Goal: Transaction & Acquisition: Purchase product/service

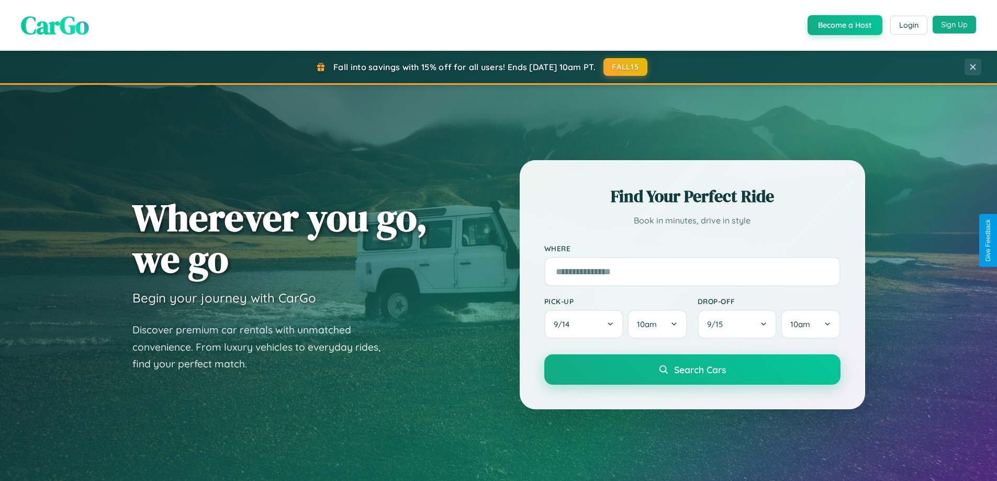
click at [954, 25] on button "Sign Up" at bounding box center [954, 25] width 43 height 18
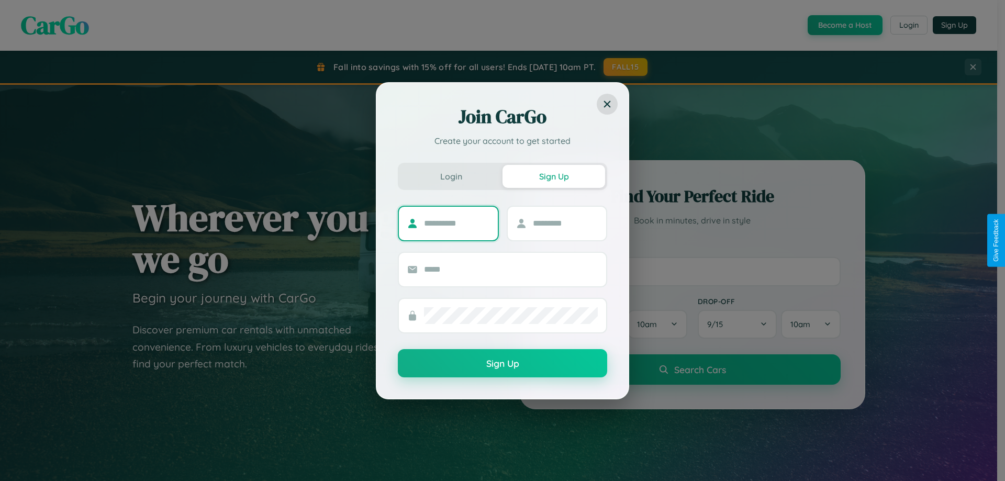
click at [457, 223] on input "text" at bounding box center [456, 223] width 65 height 17
type input "******"
click at [565, 223] on input "text" at bounding box center [565, 223] width 65 height 17
type input "******"
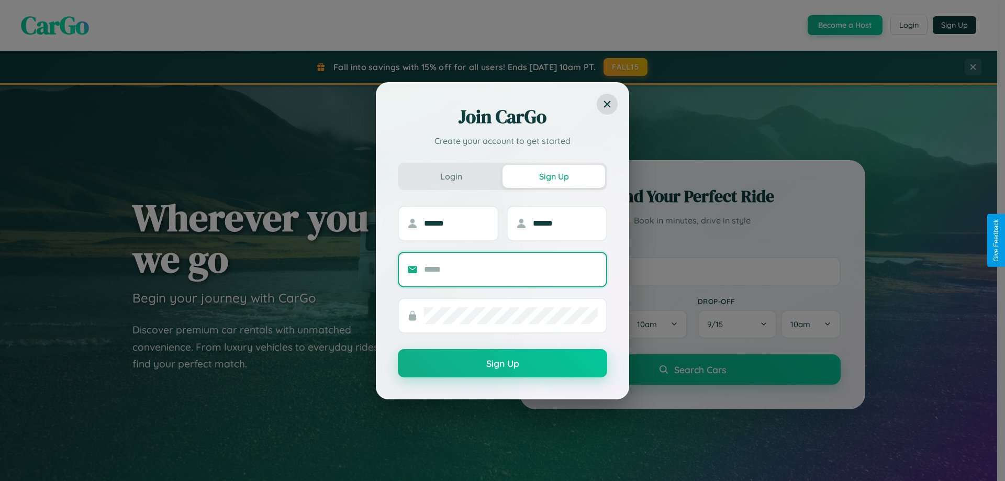
click at [511, 269] on input "text" at bounding box center [511, 269] width 174 height 17
type input "**********"
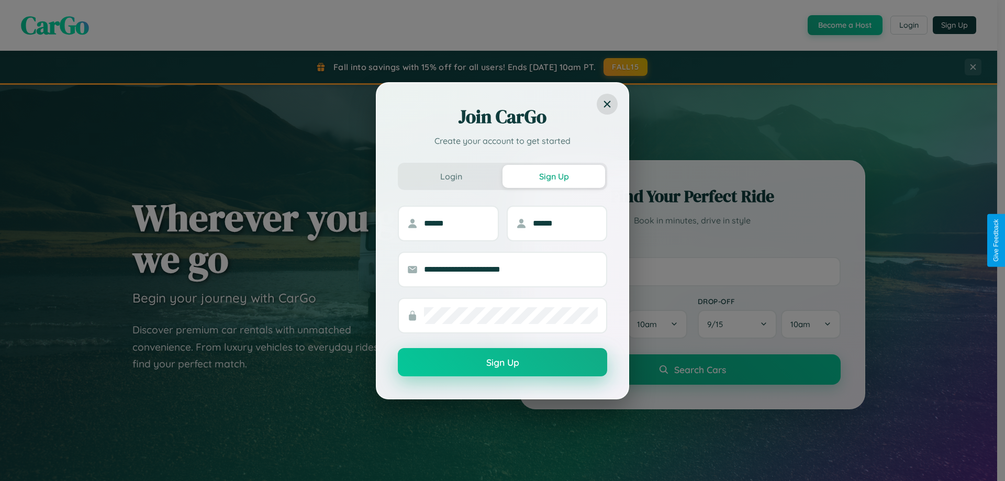
click at [503, 363] on button "Sign Up" at bounding box center [502, 362] width 209 height 28
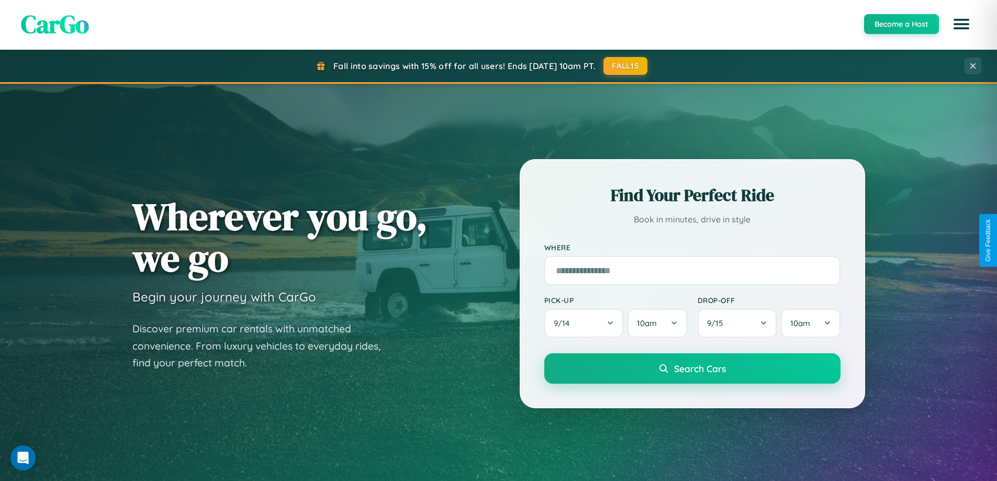
scroll to position [451, 0]
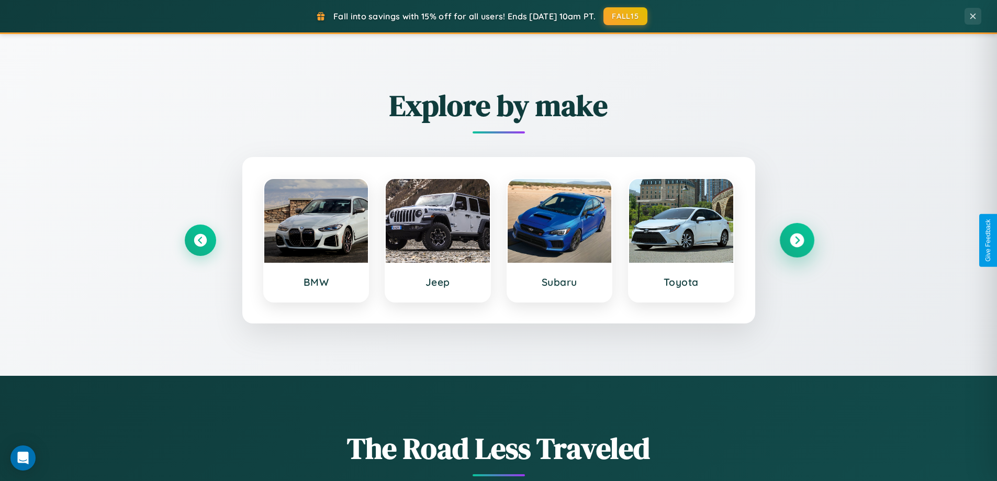
click at [797, 240] on icon at bounding box center [797, 241] width 14 height 14
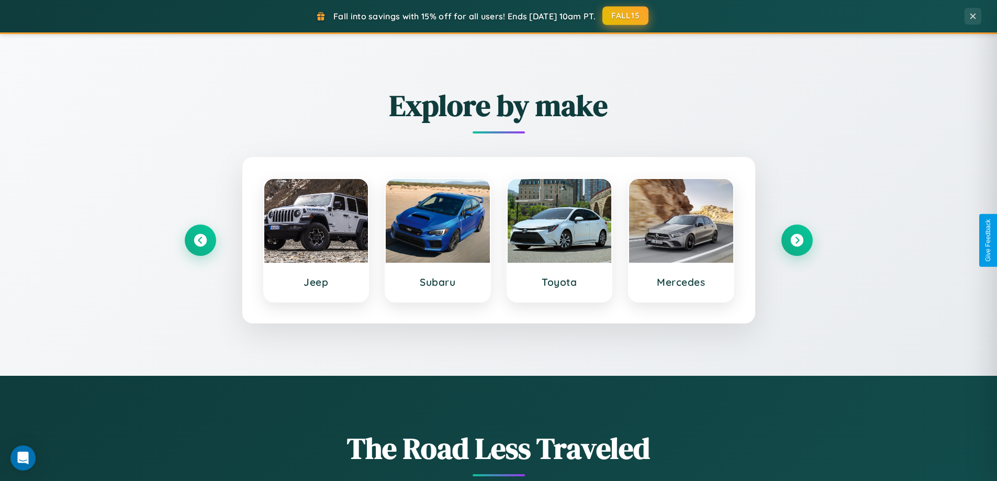
click at [626, 16] on button "FALL15" at bounding box center [626, 15] width 46 height 19
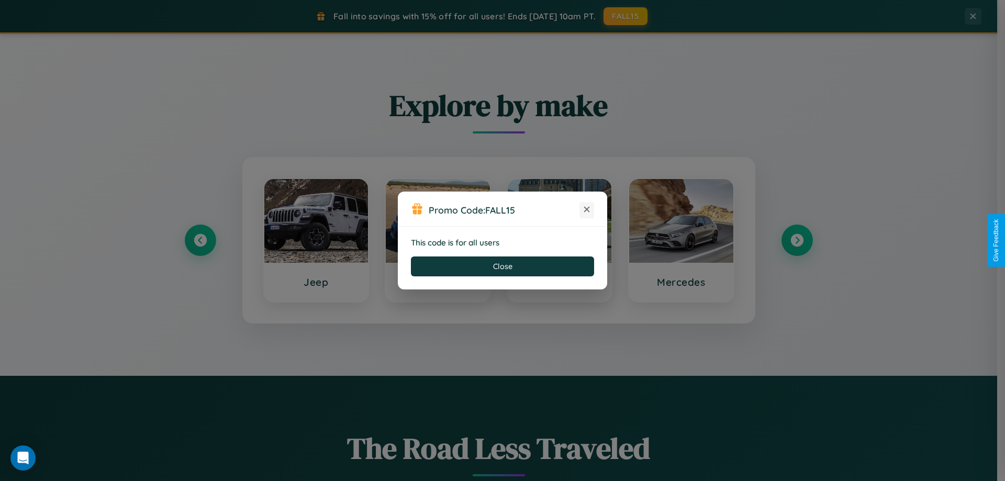
click at [587, 210] on icon at bounding box center [587, 209] width 10 height 10
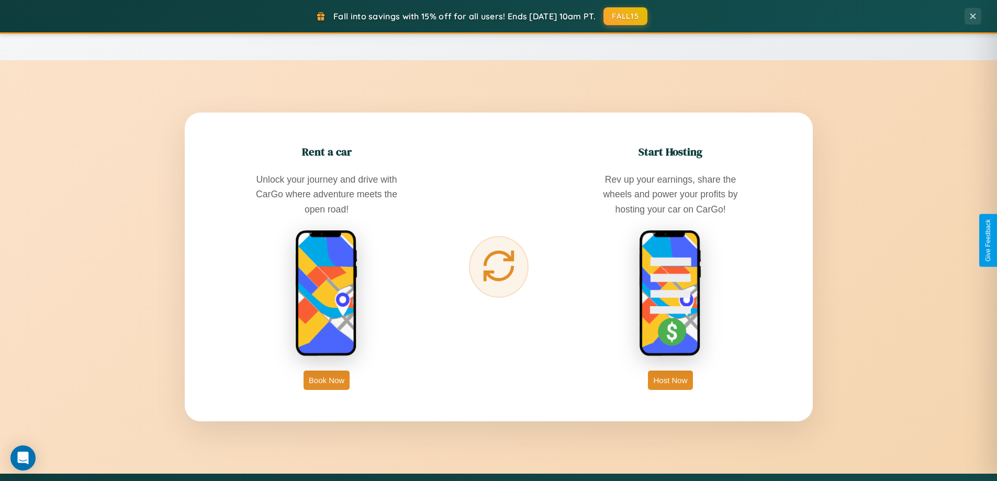
scroll to position [2015, 0]
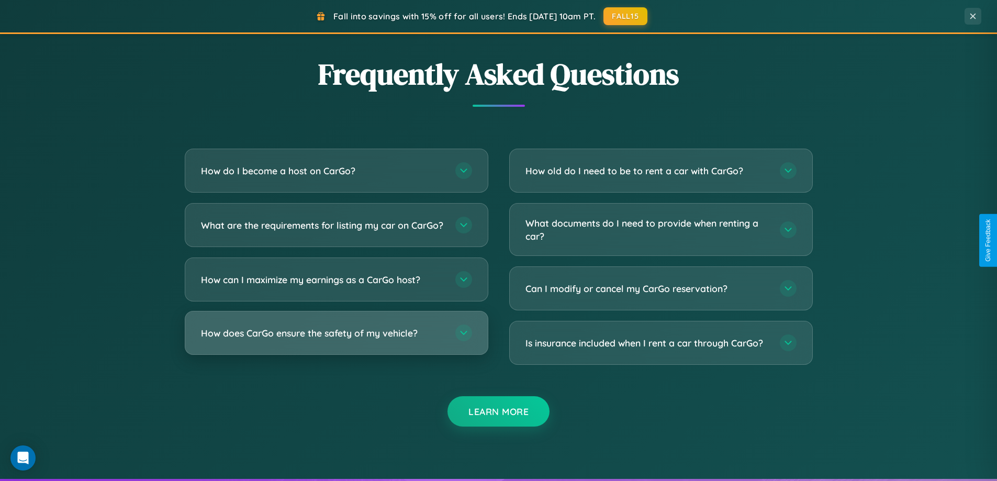
click at [336, 340] on h3 "How does CarGo ensure the safety of my vehicle?" at bounding box center [323, 333] width 244 height 13
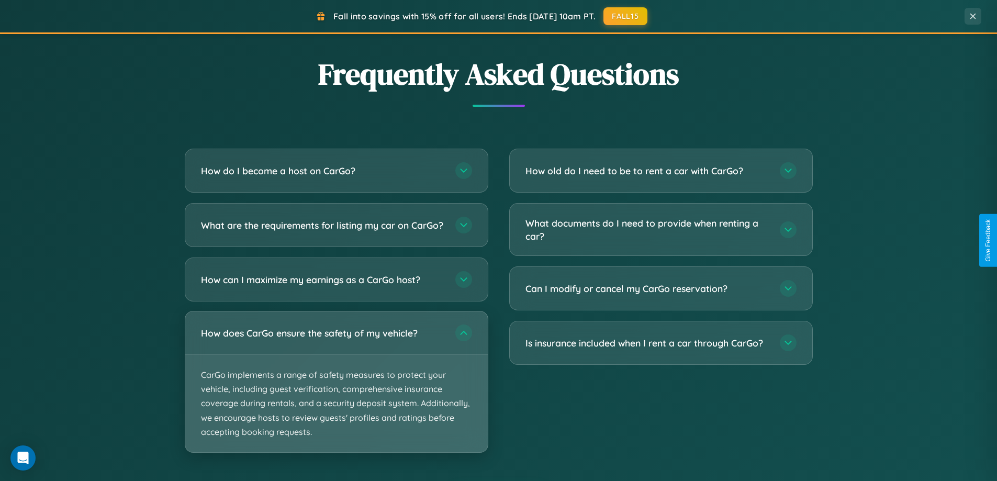
click at [336, 391] on p "CarGo implements a range of safety measures to protect your vehicle, including …" at bounding box center [336, 403] width 303 height 97
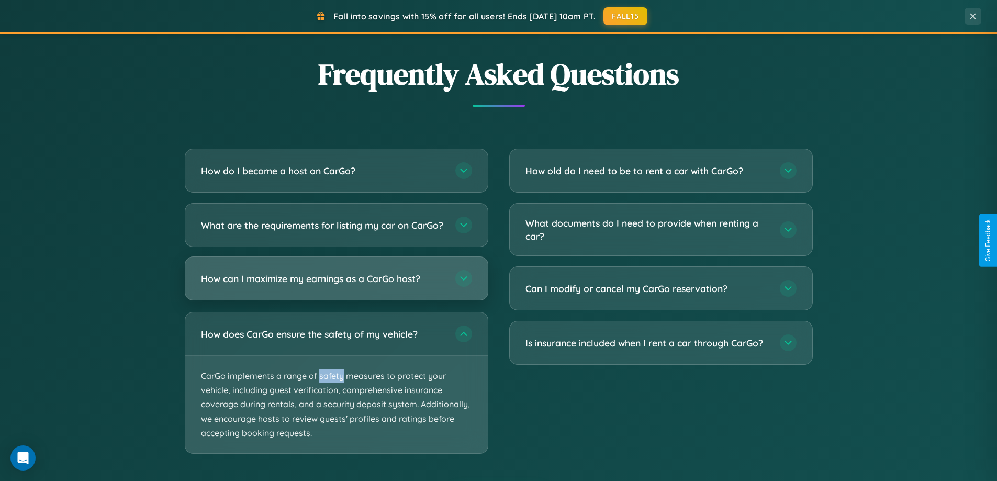
click at [336, 285] on h3 "How can I maximize my earnings as a CarGo host?" at bounding box center [323, 278] width 244 height 13
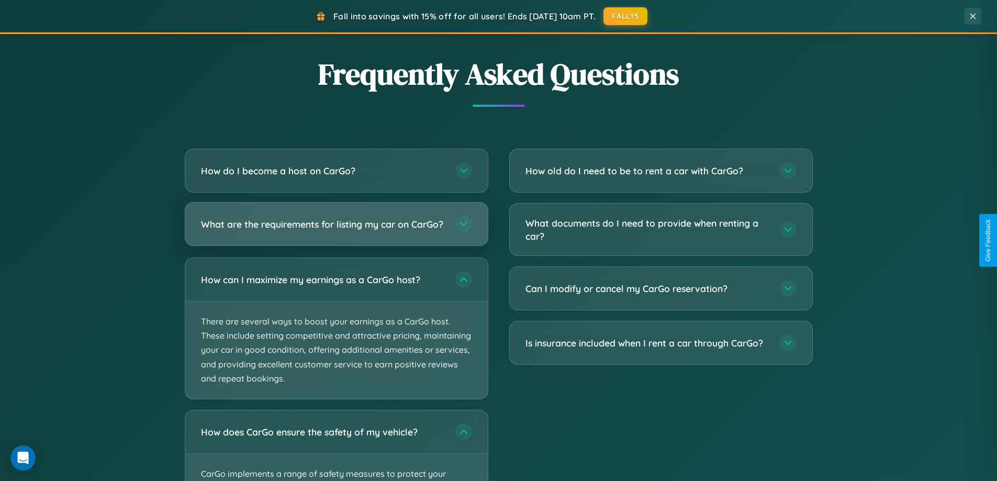
click at [336, 229] on h3 "What are the requirements for listing my car on CarGo?" at bounding box center [323, 224] width 244 height 13
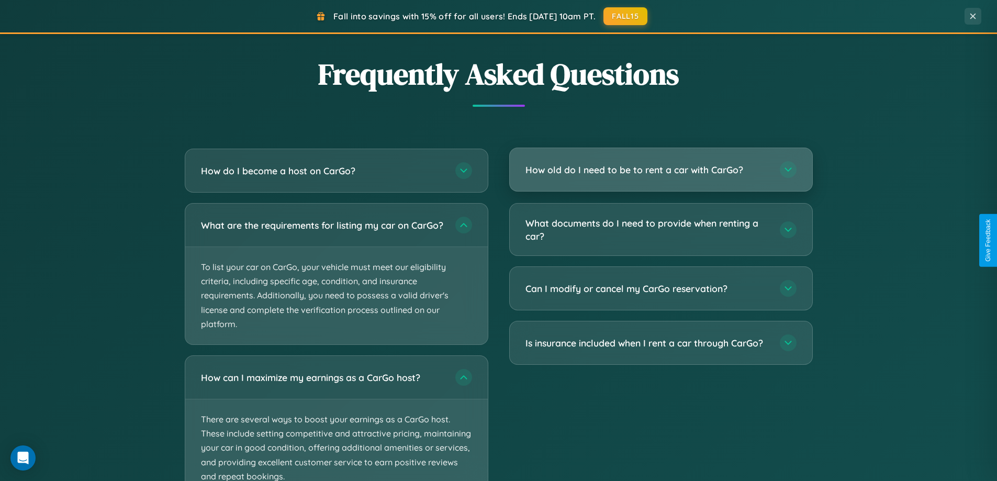
click at [661, 170] on h3 "How old do I need to be to rent a car with CarGo?" at bounding box center [648, 169] width 244 height 13
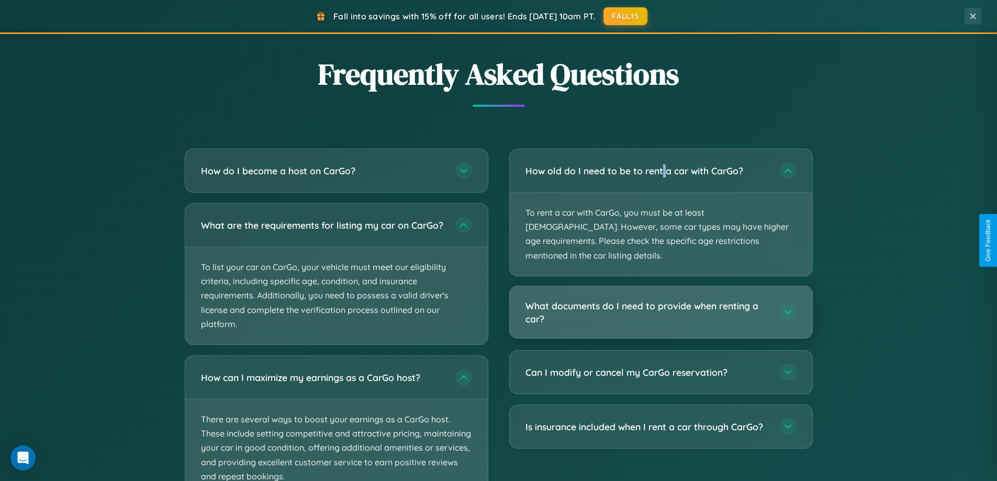
click at [661, 299] on h3 "What documents do I need to provide when renting a car?" at bounding box center [648, 312] width 244 height 26
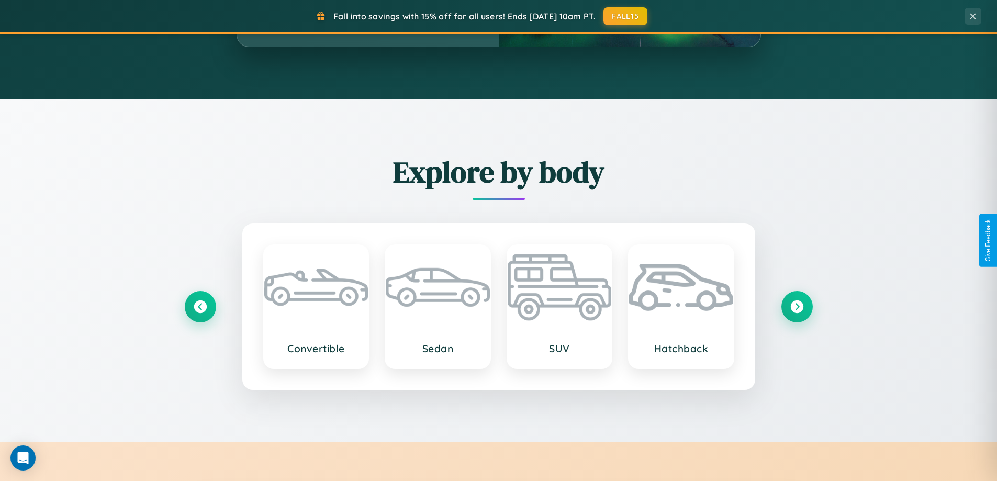
scroll to position [720, 0]
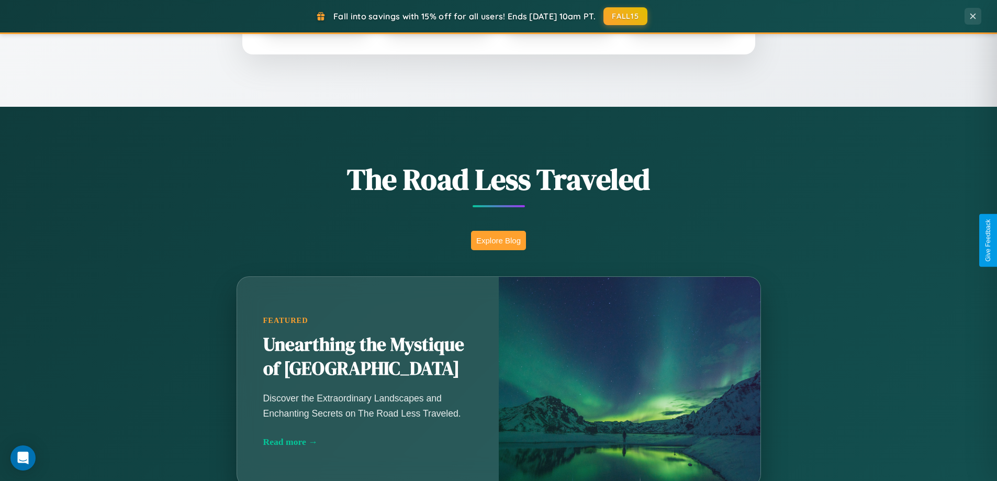
click at [498, 240] on button "Explore Blog" at bounding box center [498, 240] width 55 height 19
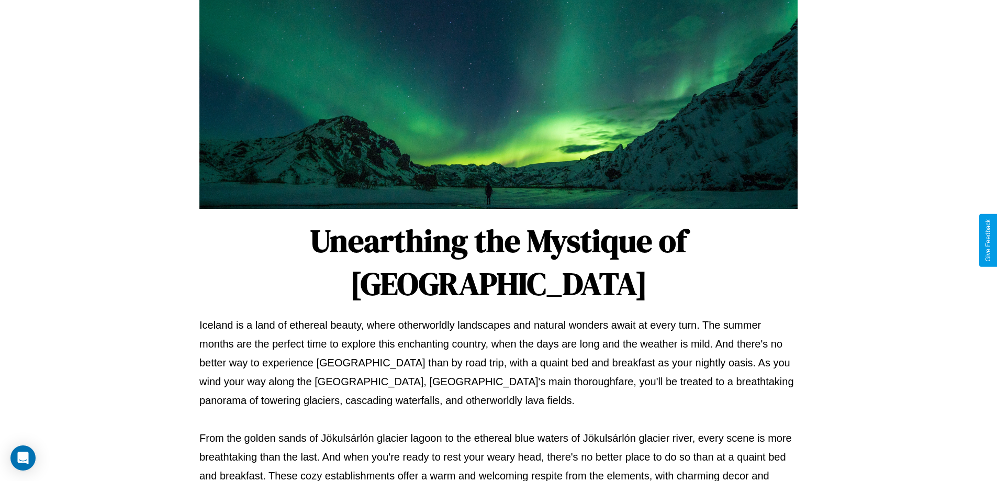
scroll to position [339, 0]
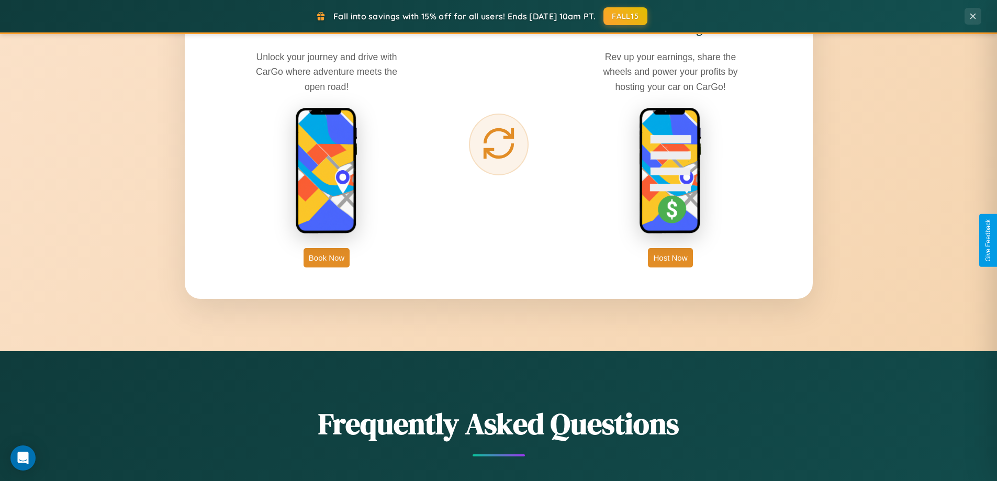
scroll to position [1682, 0]
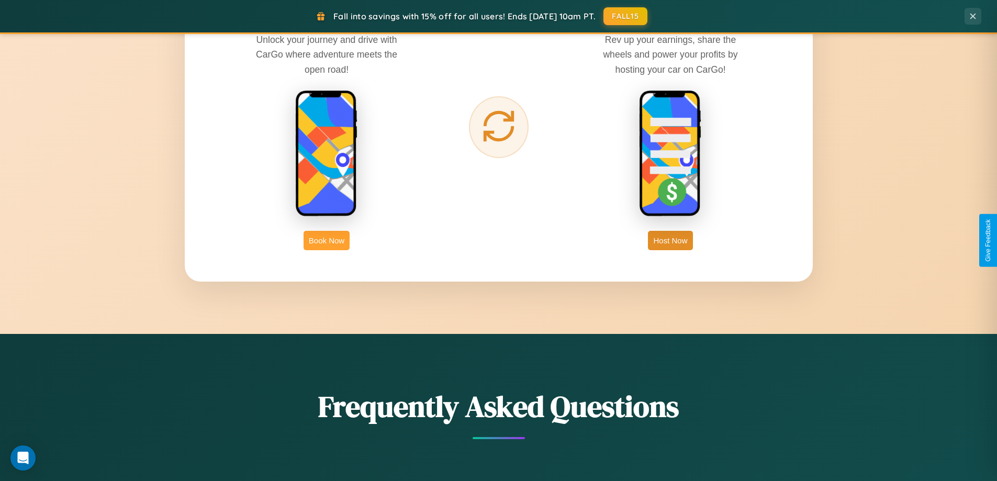
click at [327, 240] on button "Book Now" at bounding box center [327, 240] width 46 height 19
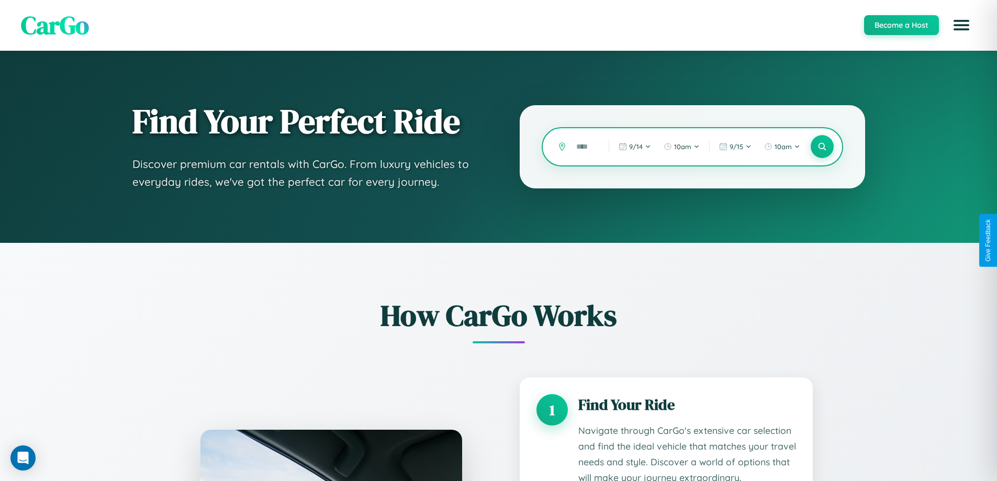
click at [585, 147] on input "text" at bounding box center [584, 147] width 27 height 18
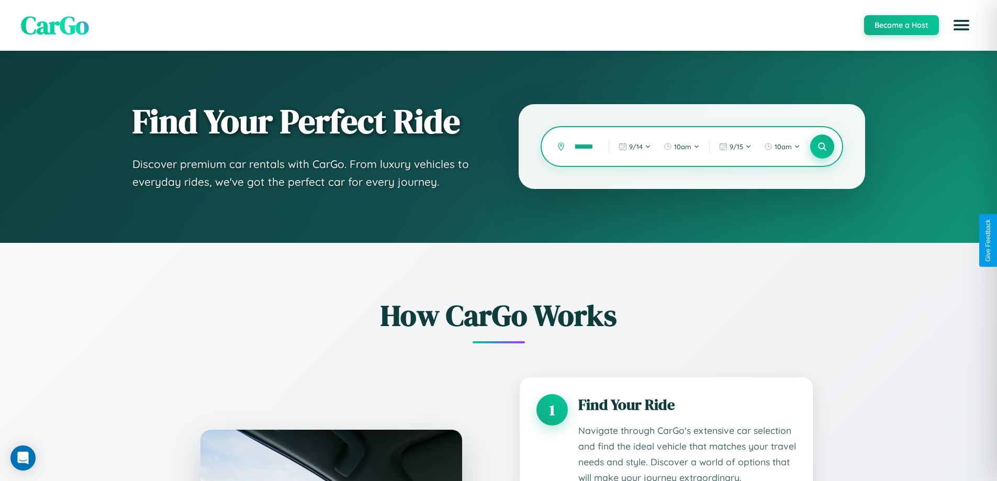
type input "********"
click at [822, 147] on icon at bounding box center [822, 147] width 10 height 10
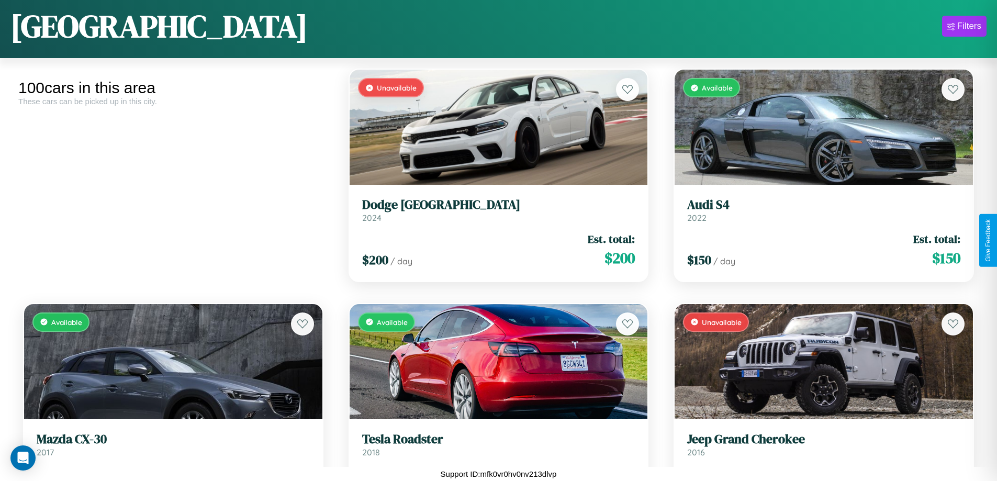
scroll to position [4445, 0]
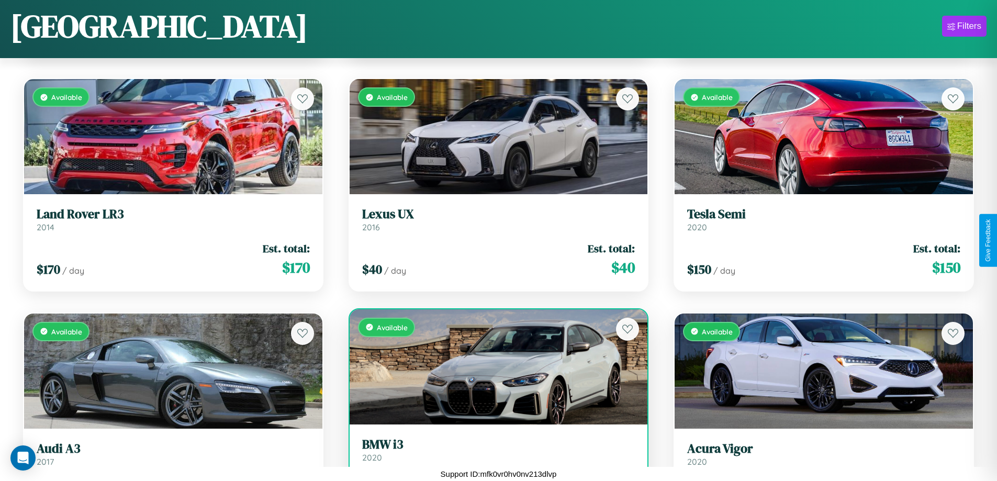
click at [494, 452] on h3 "BMW i3" at bounding box center [498, 444] width 273 height 15
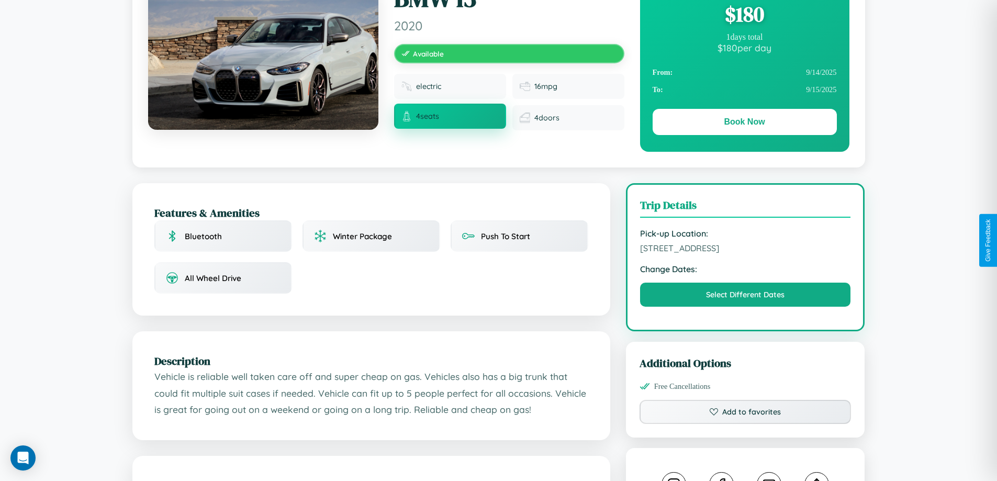
scroll to position [113, 0]
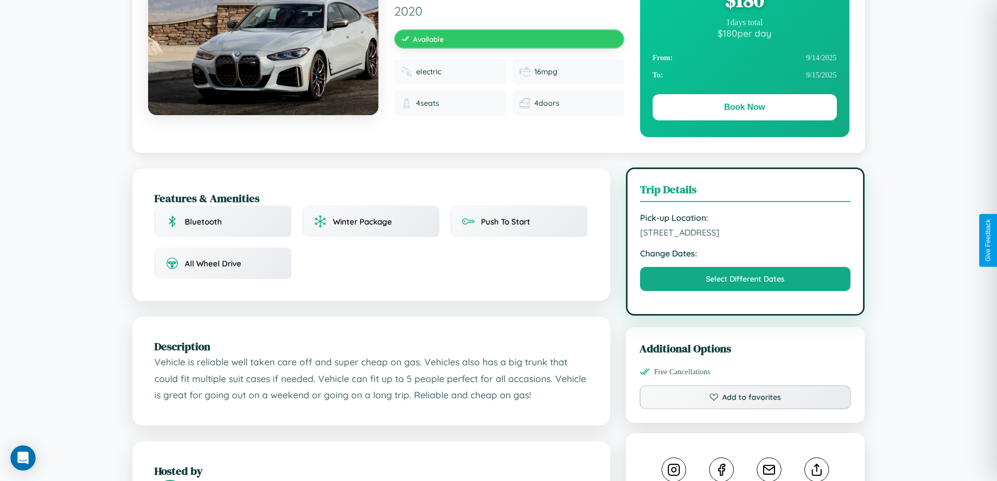
click at [746, 238] on span "[STREET_ADDRESS]" at bounding box center [745, 232] width 211 height 10
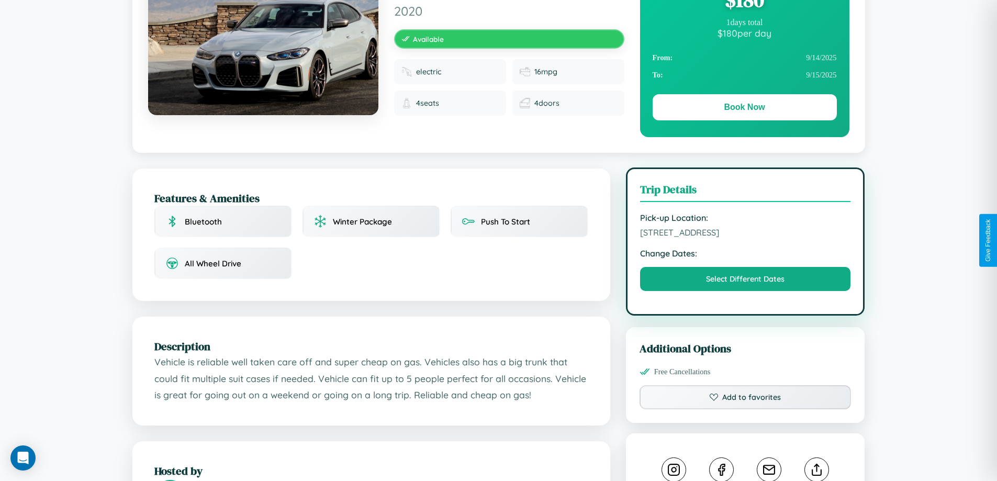
click at [746, 238] on span "[STREET_ADDRESS]" at bounding box center [745, 232] width 211 height 10
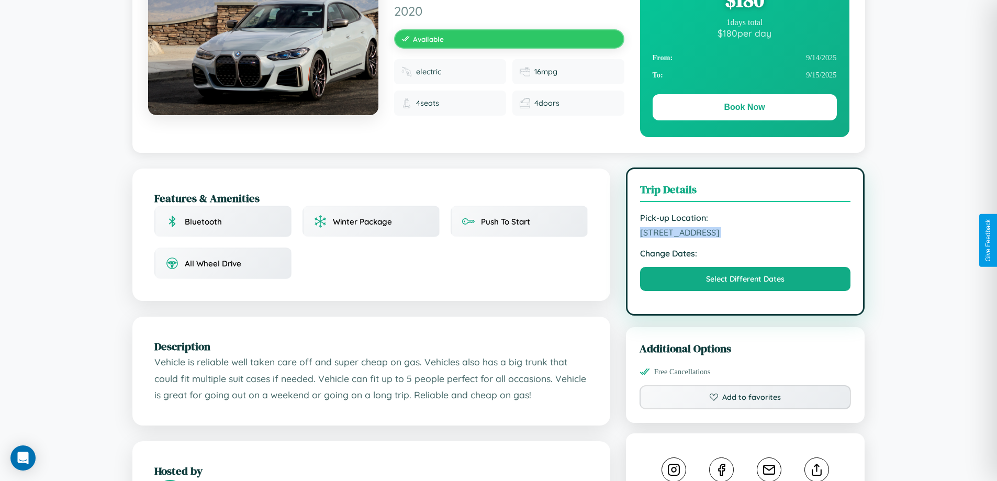
click at [746, 238] on span "[STREET_ADDRESS]" at bounding box center [745, 232] width 211 height 10
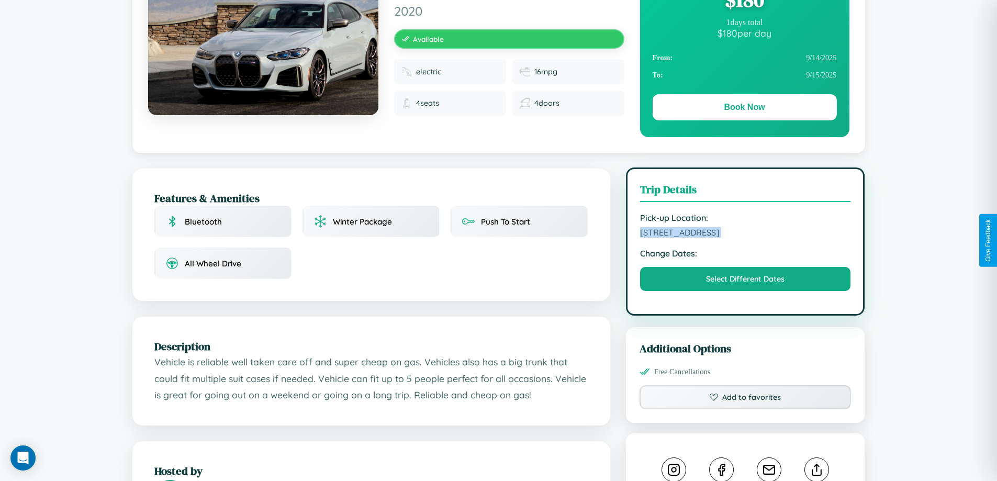
click at [746, 238] on span "[STREET_ADDRESS]" at bounding box center [745, 232] width 211 height 10
click at [746, 238] on span "6356 Second Street Brisbane Queensland 61562 Australia" at bounding box center [745, 232] width 211 height 10
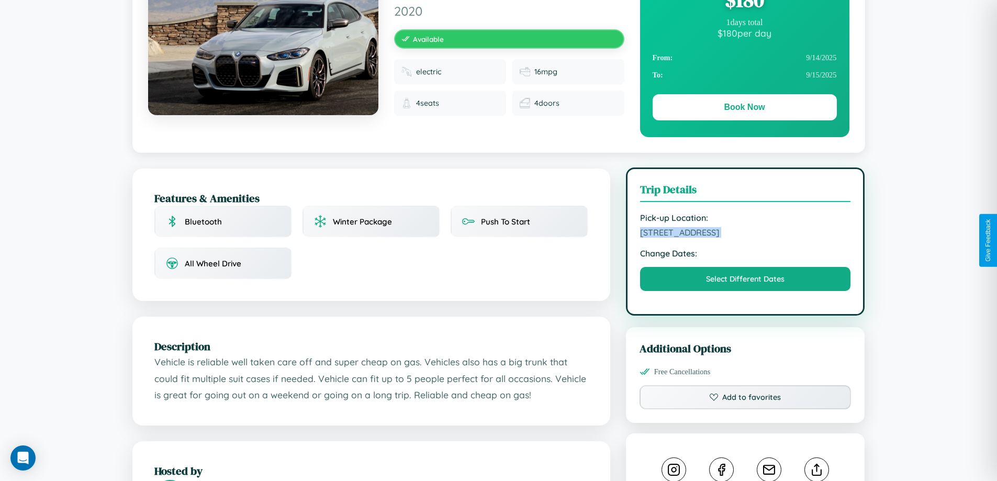
click at [746, 238] on span "6356 Second Street Brisbane Queensland 61562 Australia" at bounding box center [745, 232] width 211 height 10
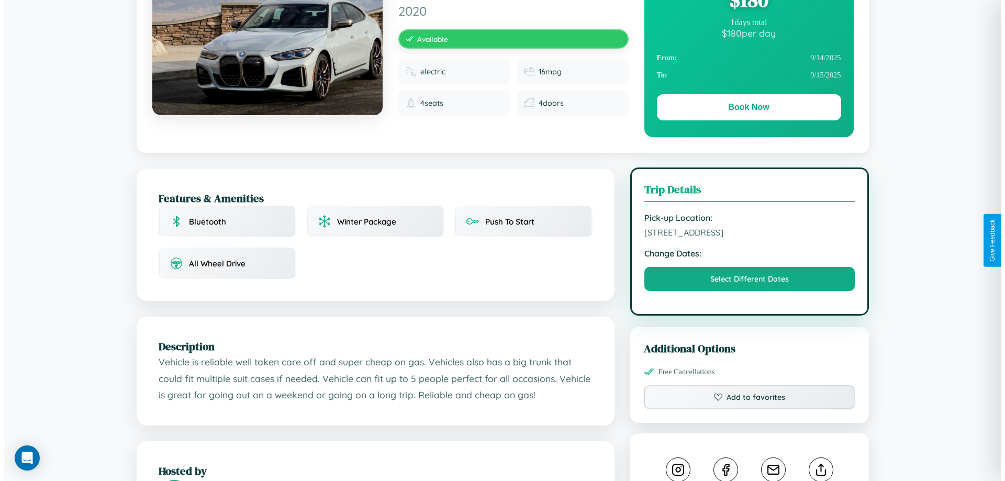
scroll to position [0, 0]
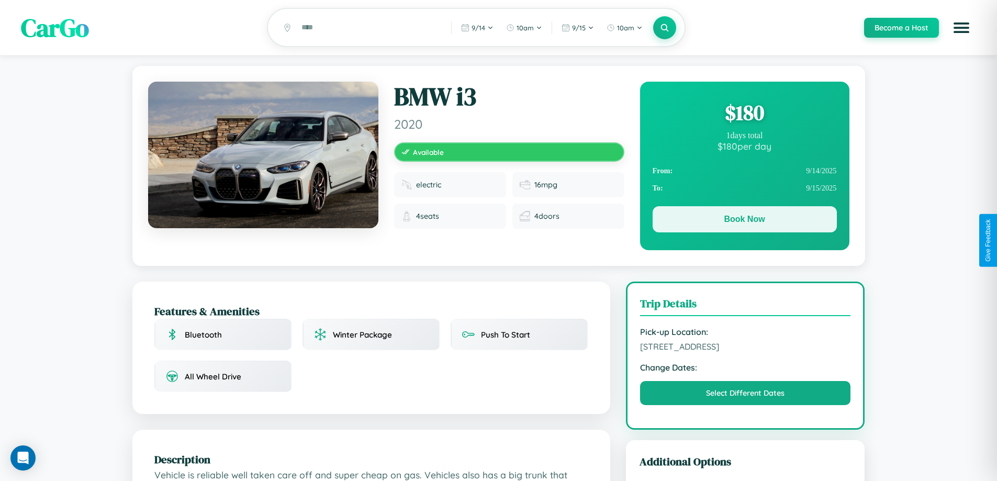
click at [744, 221] on button "Book Now" at bounding box center [745, 219] width 184 height 26
